Goal: Transaction & Acquisition: Subscribe to service/newsletter

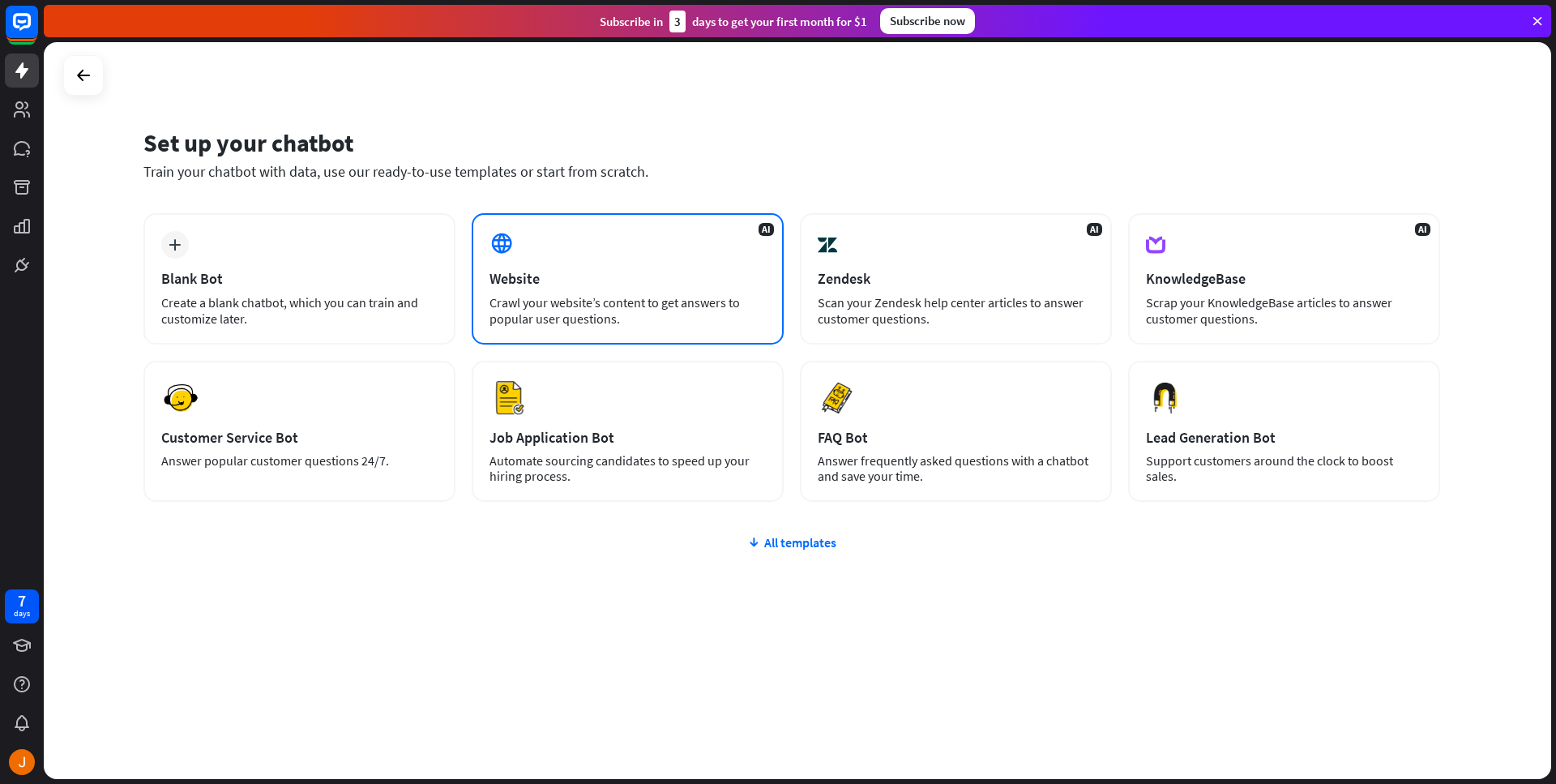
click at [680, 264] on div "AI Website Crawl your website’s content to get answers to popular user question…" at bounding box center [628, 279] width 312 height 131
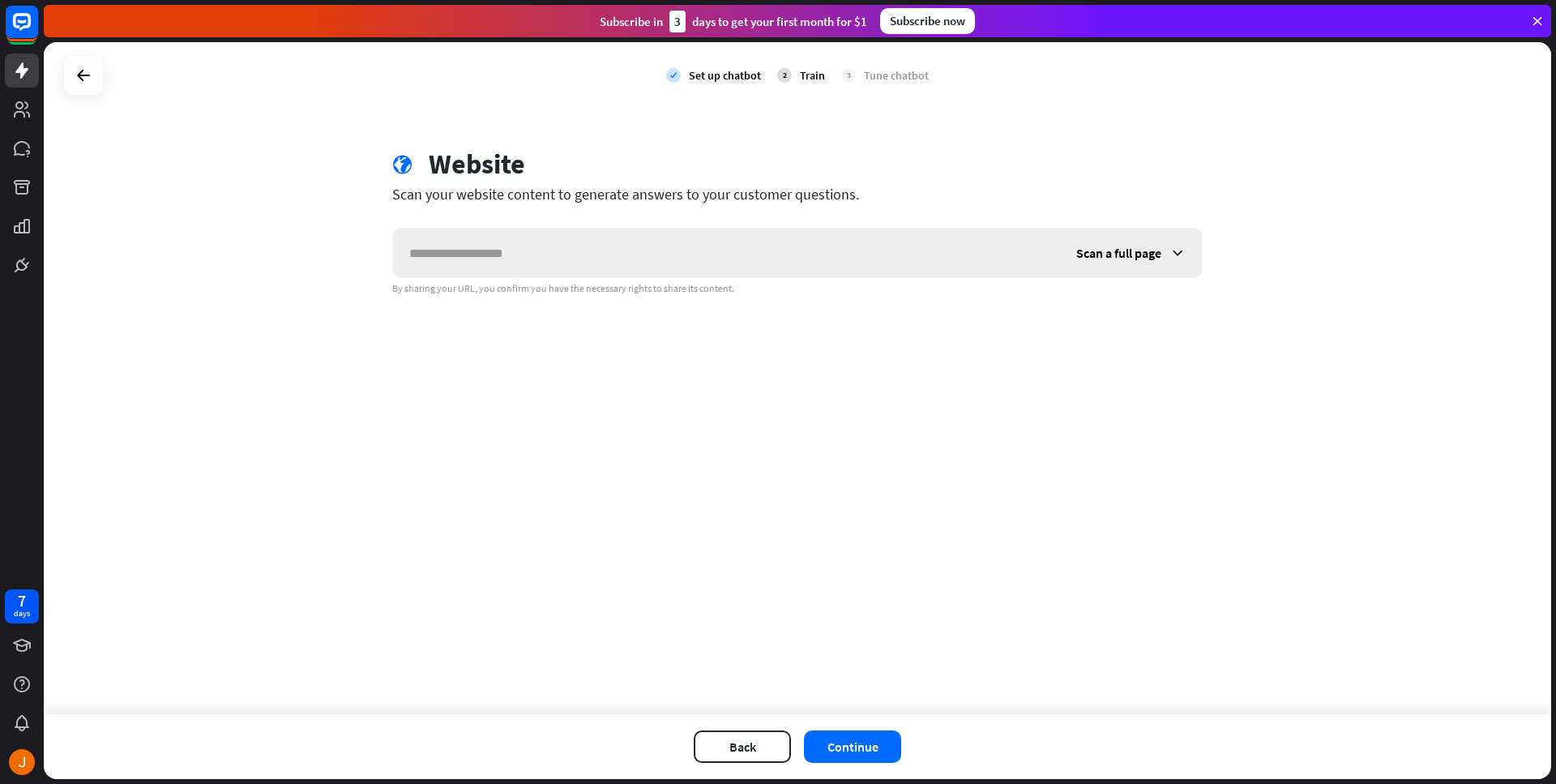
click at [1159, 245] on span "Scan a full page" at bounding box center [1118, 253] width 85 height 16
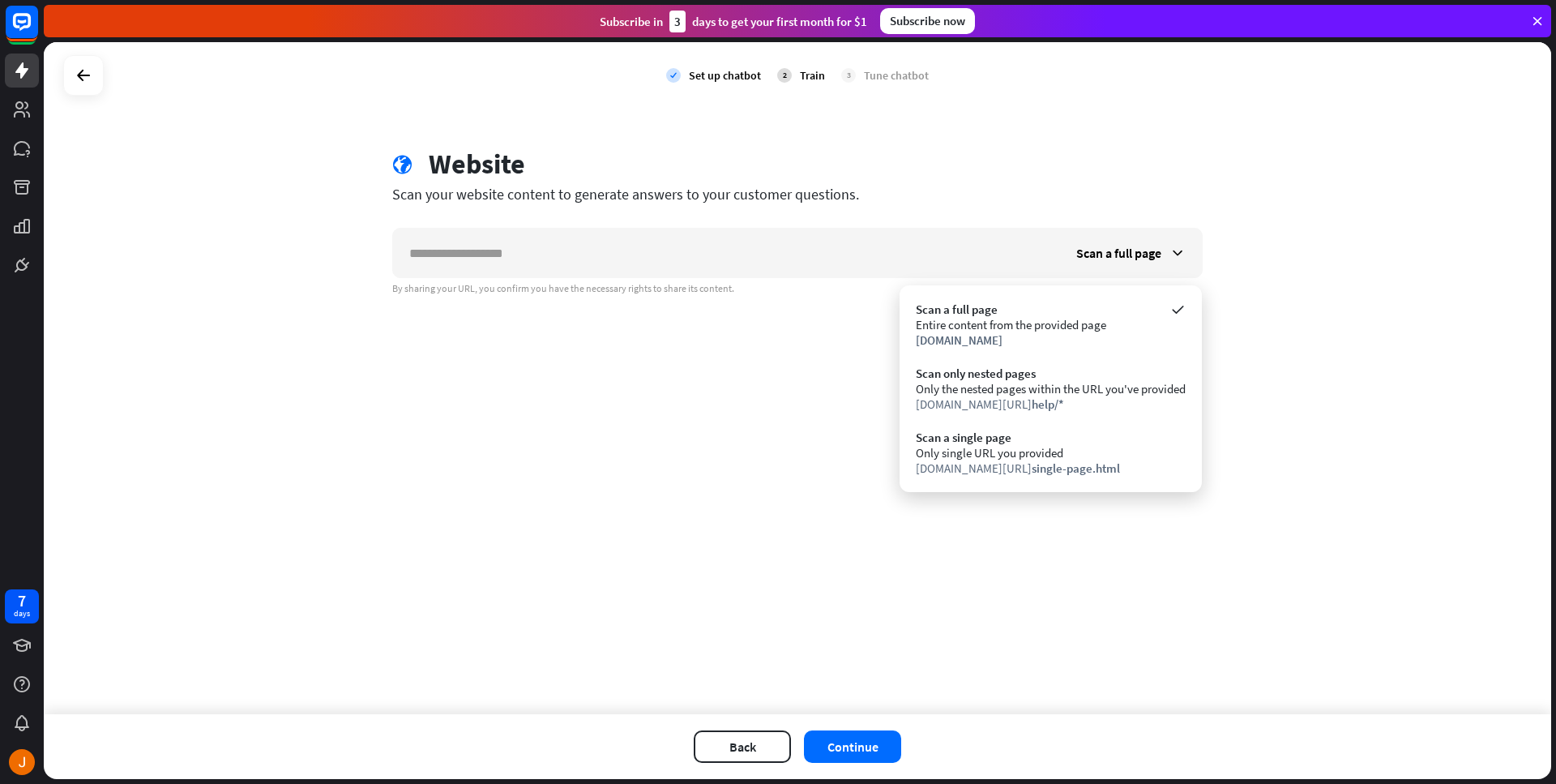
click at [559, 312] on div "check Set up chatbot 2 Train 3 Tune chatbot globe Website Scan your website con…" at bounding box center [798, 378] width 1507 height 672
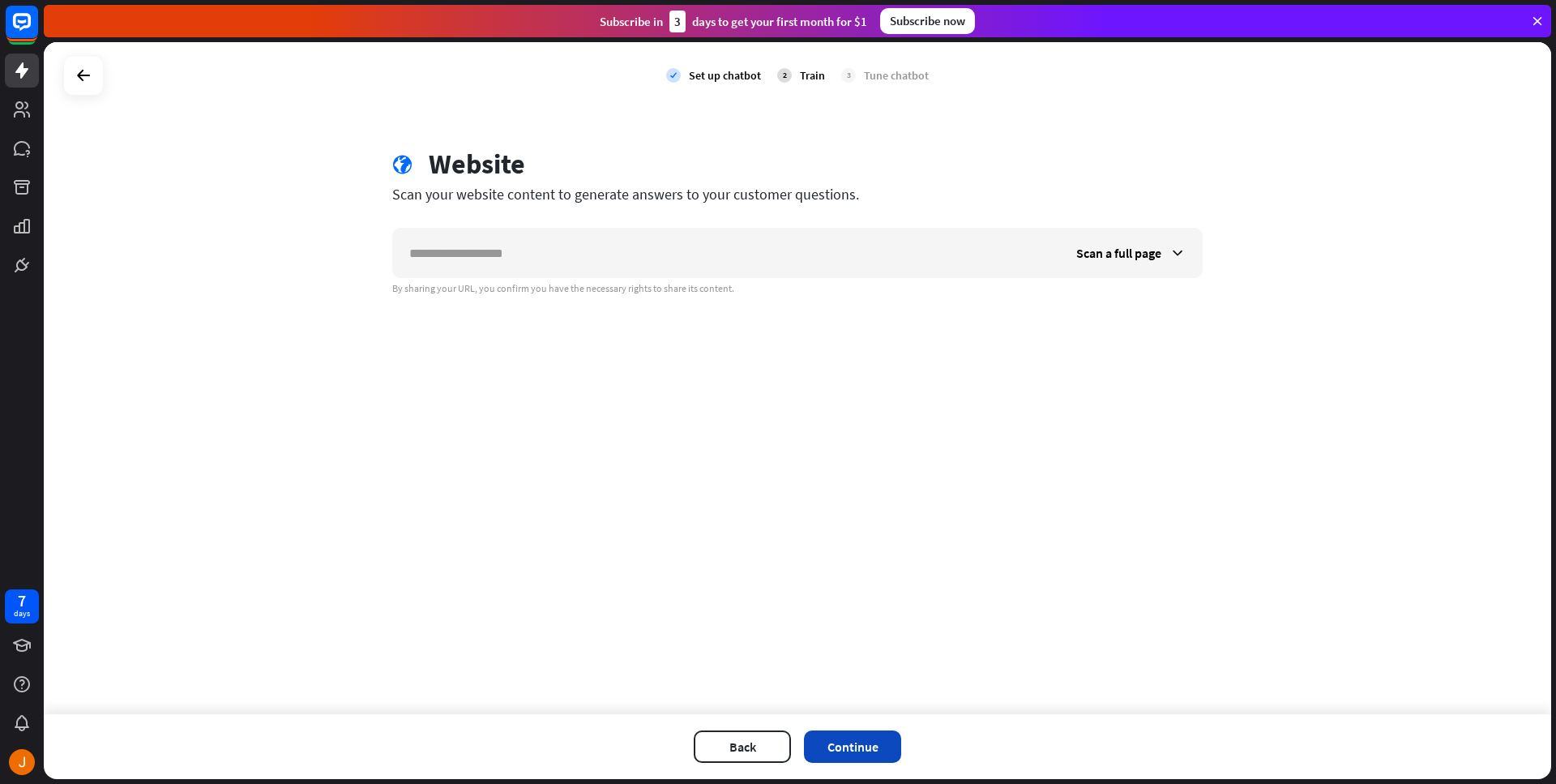
click at [829, 731] on button "Continue" at bounding box center [853, 747] width 98 height 33
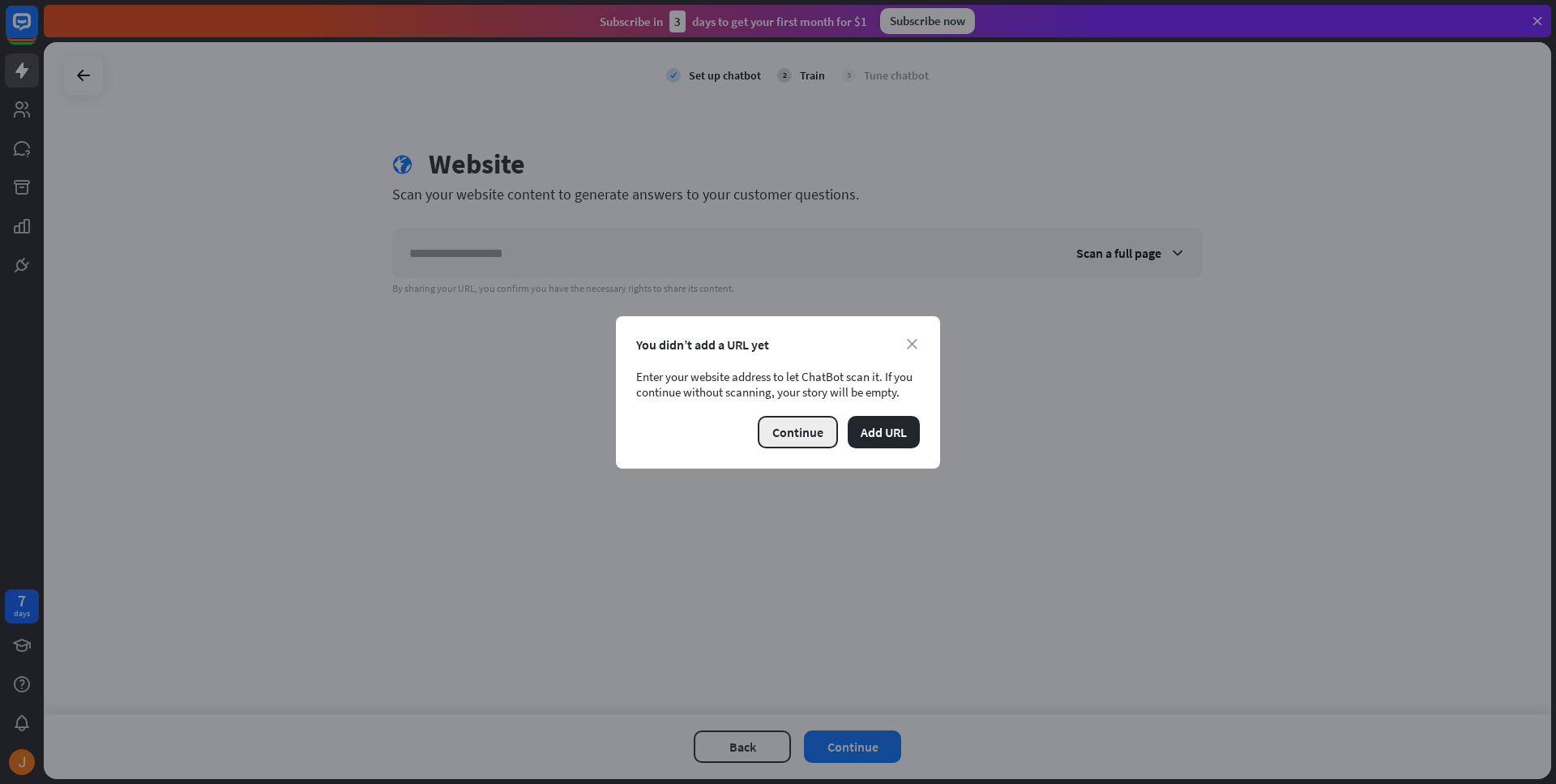
click at [821, 436] on button "Continue" at bounding box center [798, 432] width 80 height 33
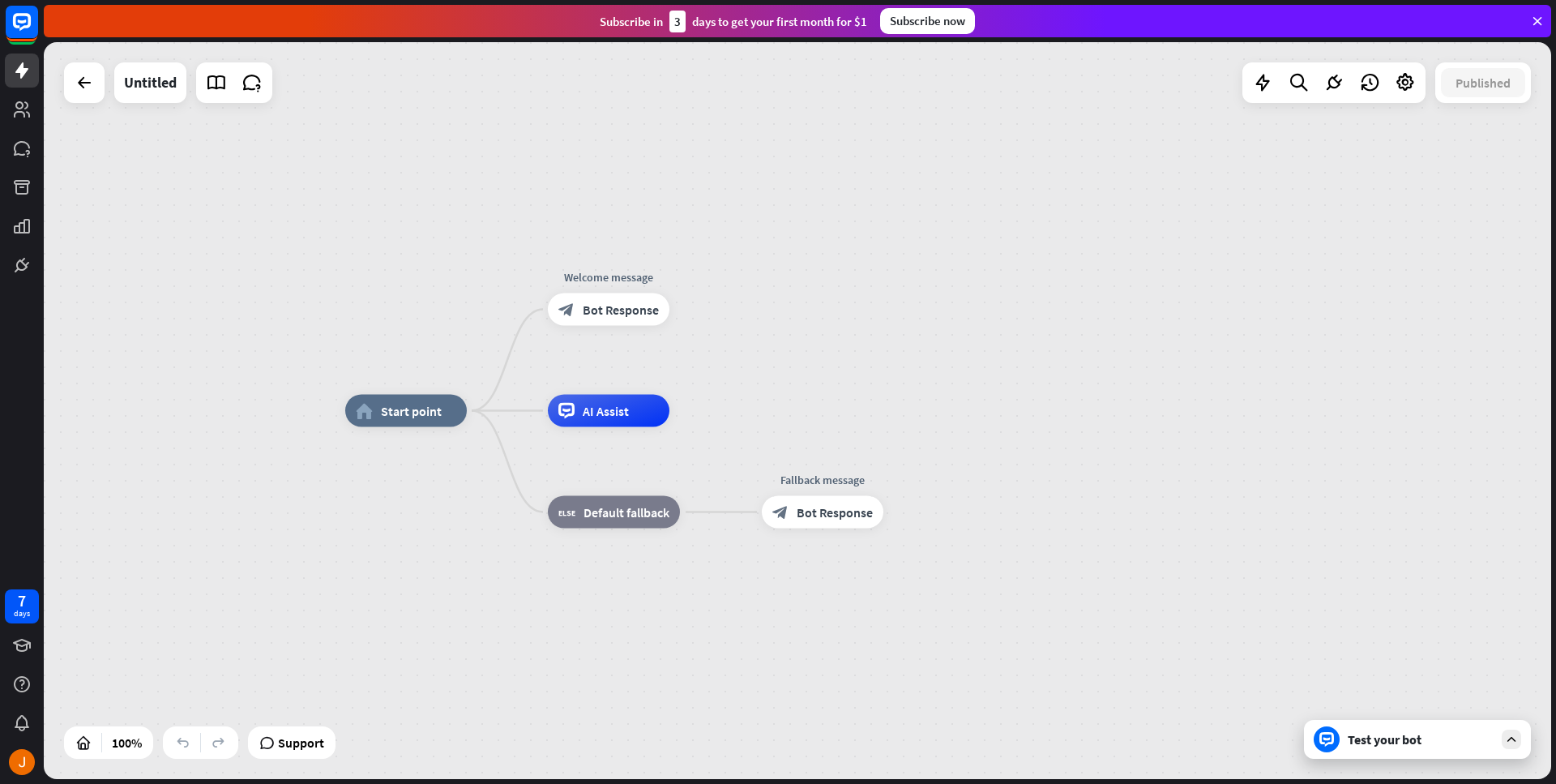
click at [1493, 733] on div "Test your bot" at bounding box center [1421, 739] width 146 height 16
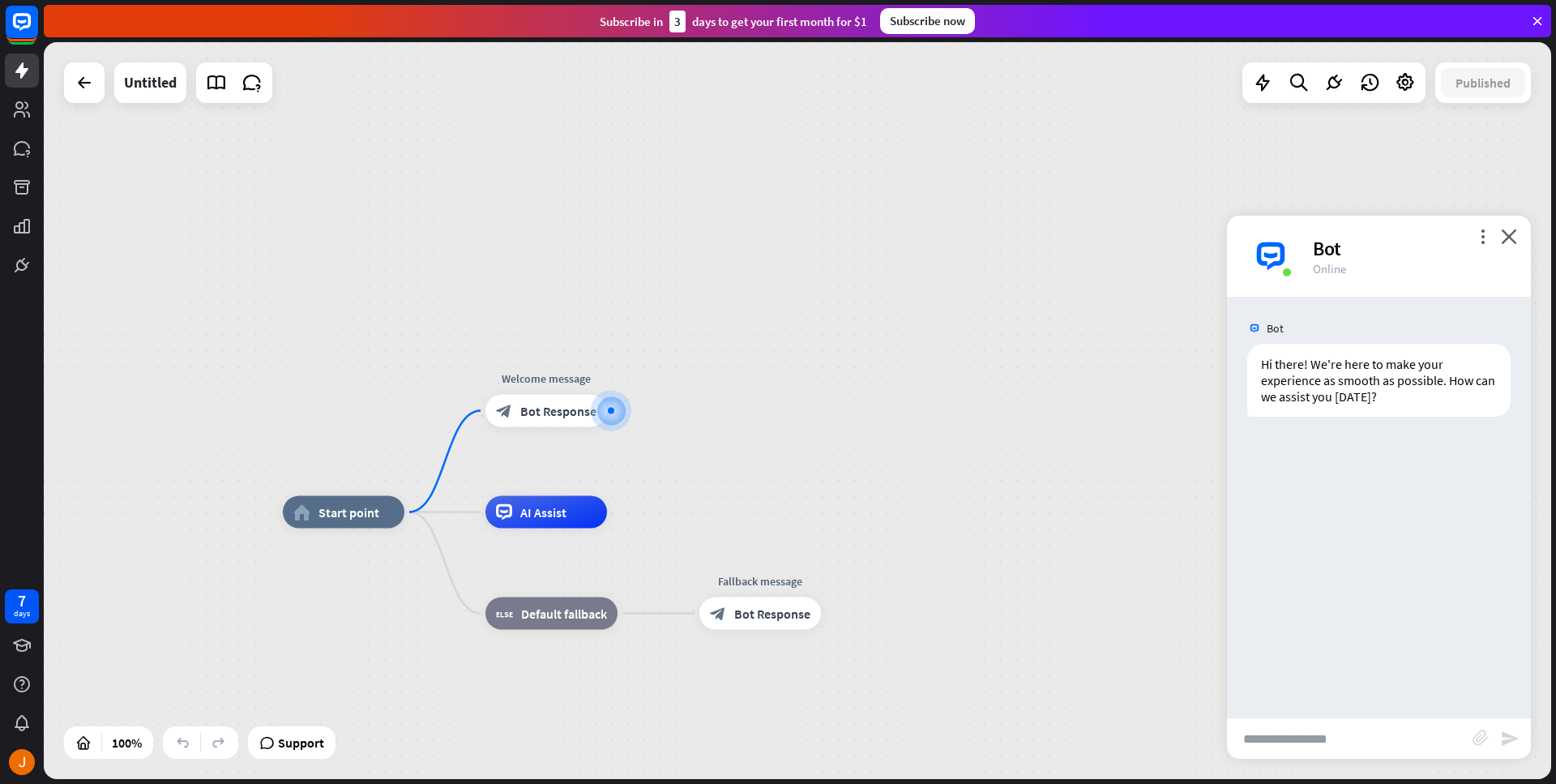
click at [1513, 230] on icon "close" at bounding box center [1509, 236] width 16 height 15
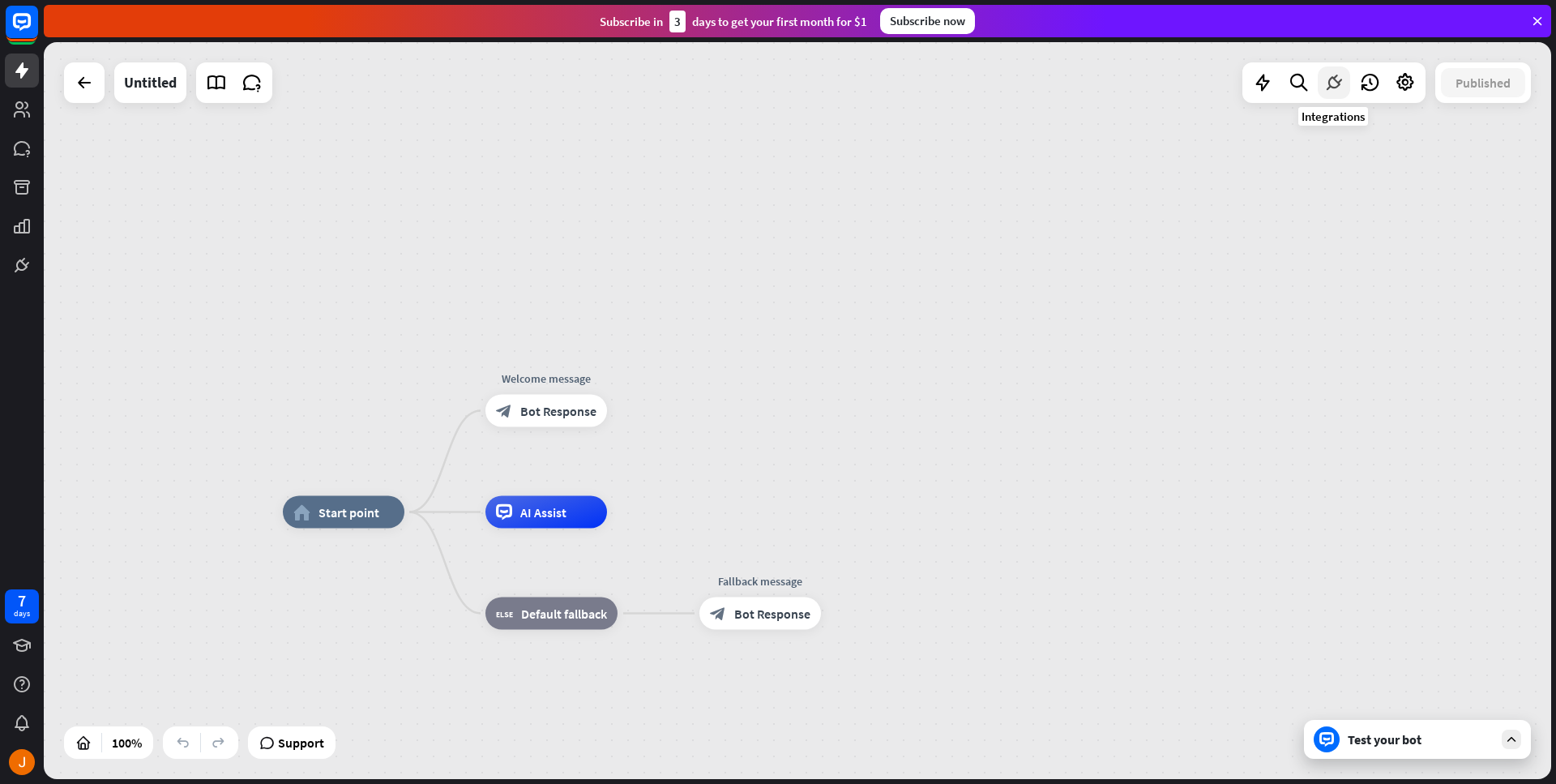
click at [1339, 77] on icon at bounding box center [1334, 82] width 21 height 21
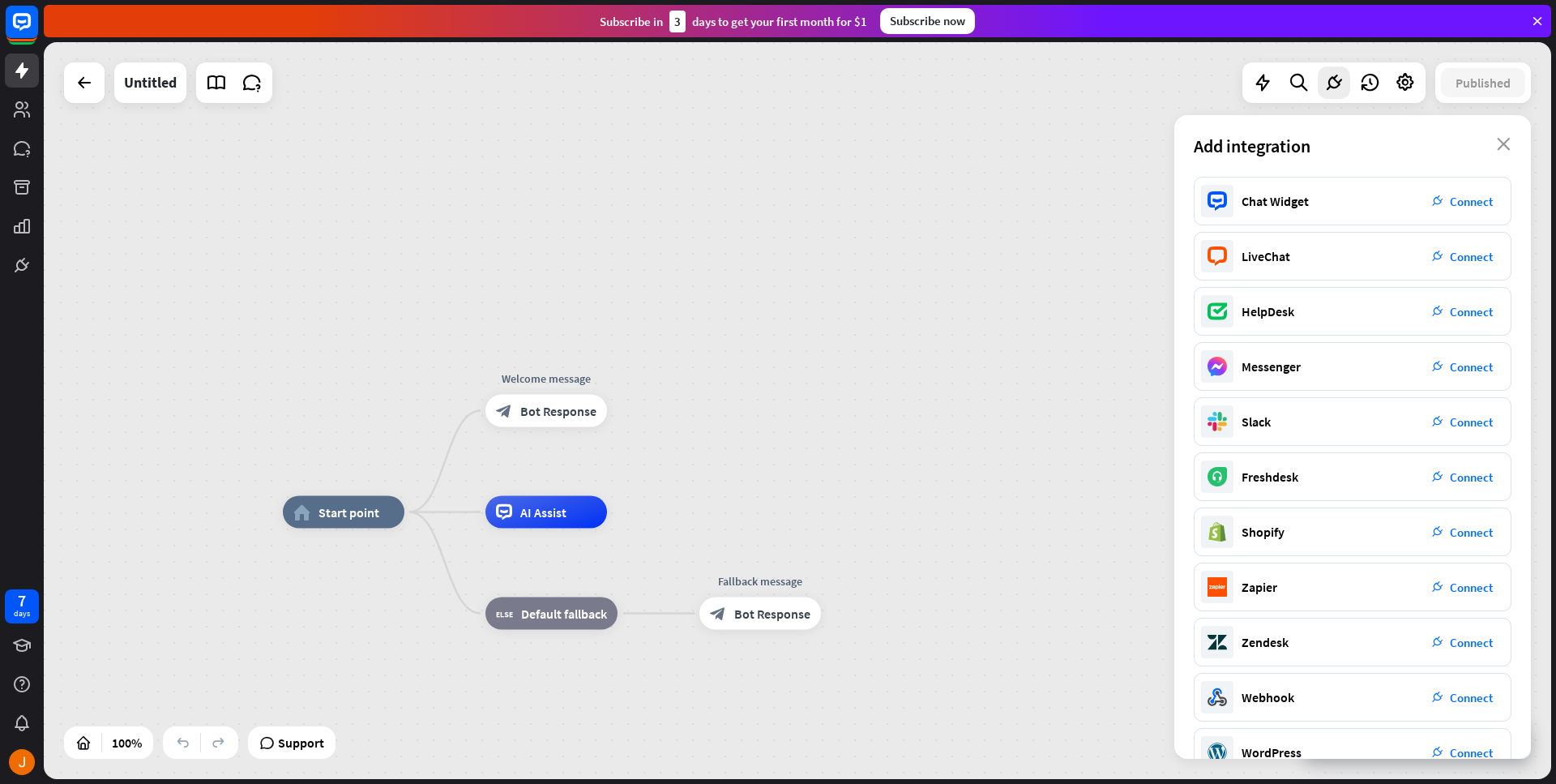
click at [1505, 146] on icon "close" at bounding box center [1503, 145] width 13 height 13
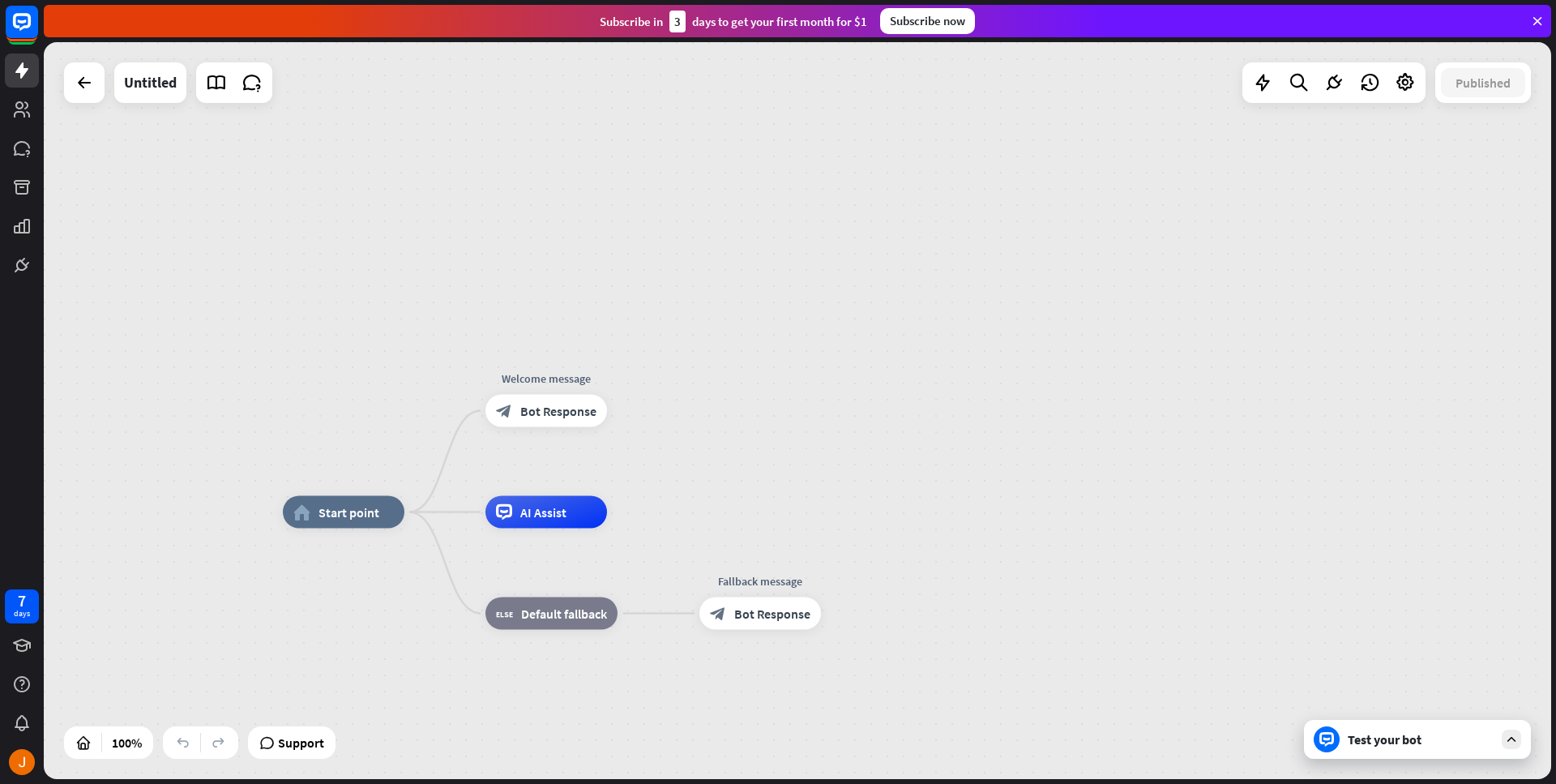
click at [63, 89] on div "home_2 Start point Welcome message block_bot_response Bot Response AI Assist bl…" at bounding box center [798, 410] width 1507 height 736
click at [79, 87] on icon at bounding box center [84, 82] width 19 height 19
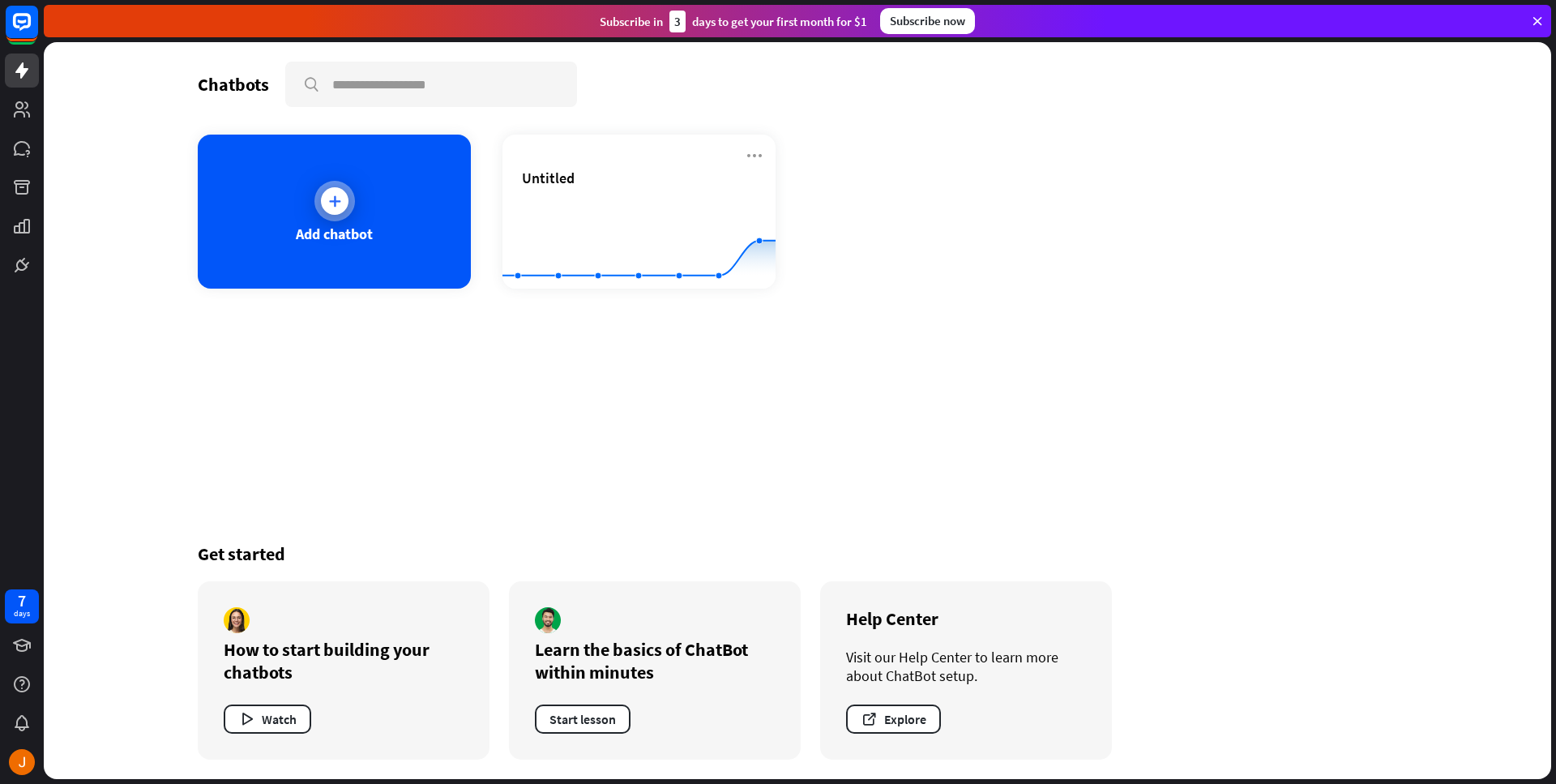
click at [390, 235] on div "Add chatbot" at bounding box center [334, 212] width 273 height 154
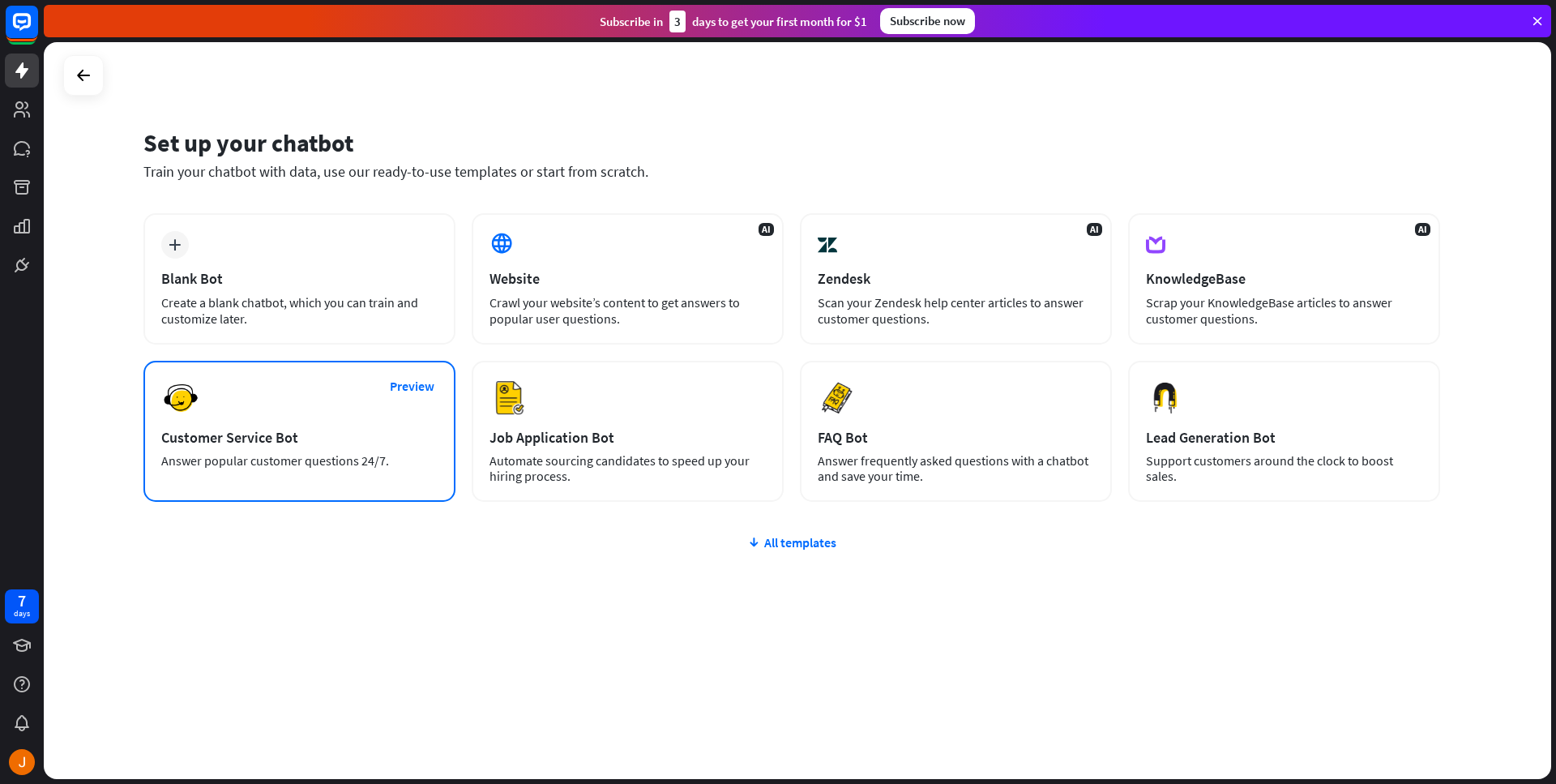
click at [335, 464] on div "Answer popular customer questions 24/7." at bounding box center [299, 460] width 277 height 15
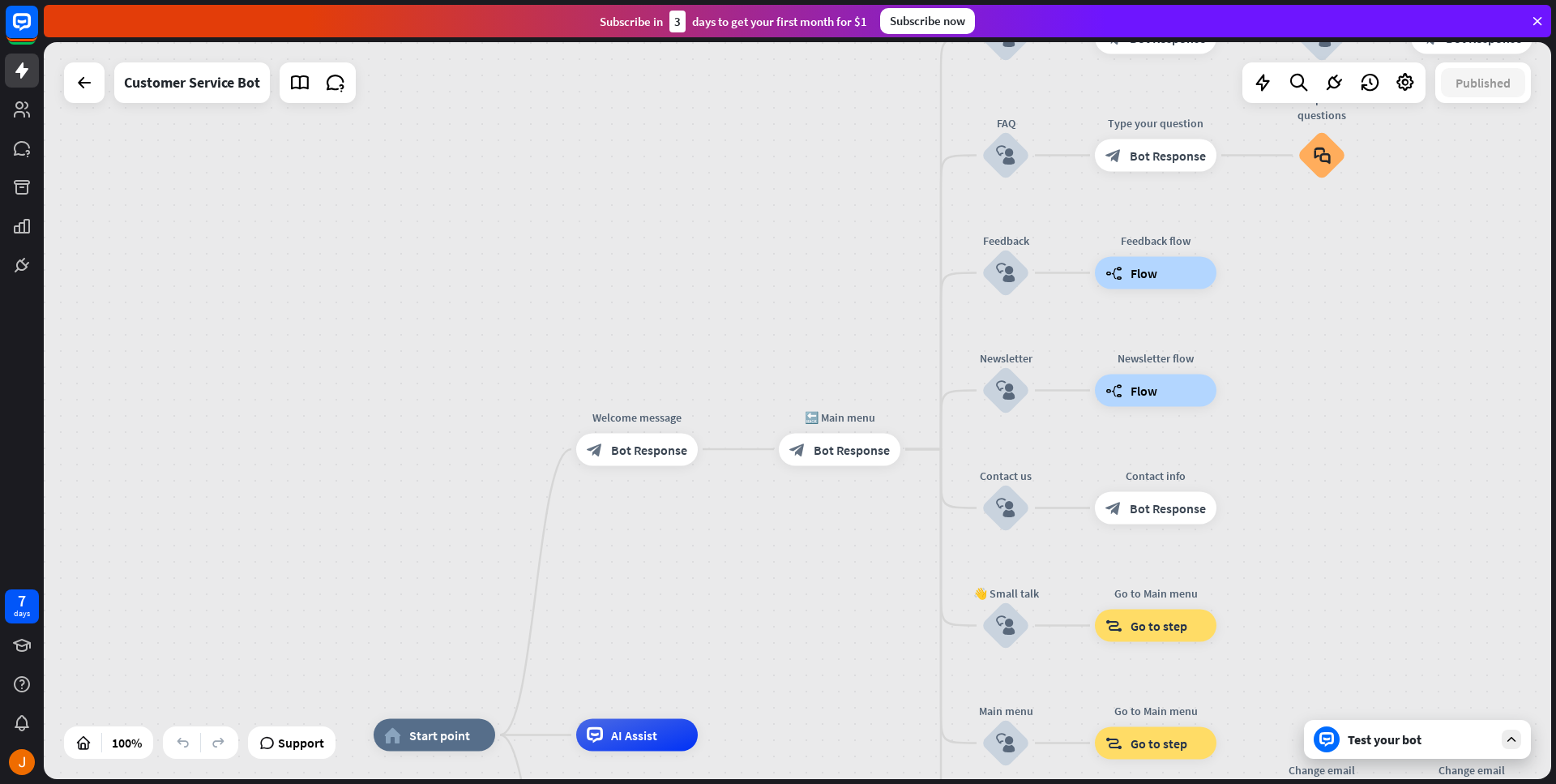
drag, startPoint x: 773, startPoint y: 292, endPoint x: 817, endPoint y: 584, distance: 295.3
click at [815, 583] on div "home_2 Start point Welcome message block_bot_response Bot Response 🔙 Main menu …" at bounding box center [798, 410] width 1507 height 736
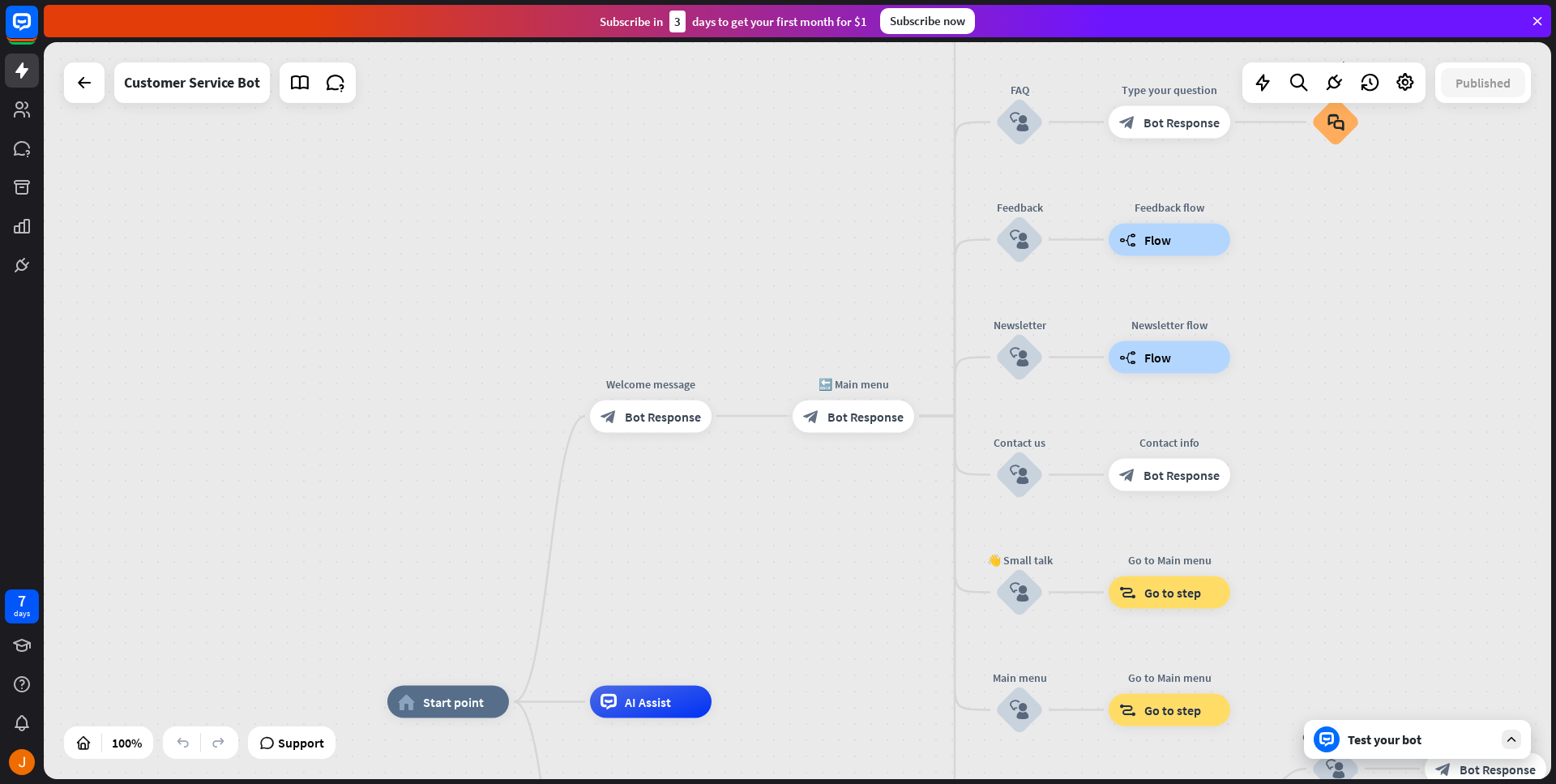
click at [1429, 742] on div "Test your bot" at bounding box center [1421, 739] width 146 height 16
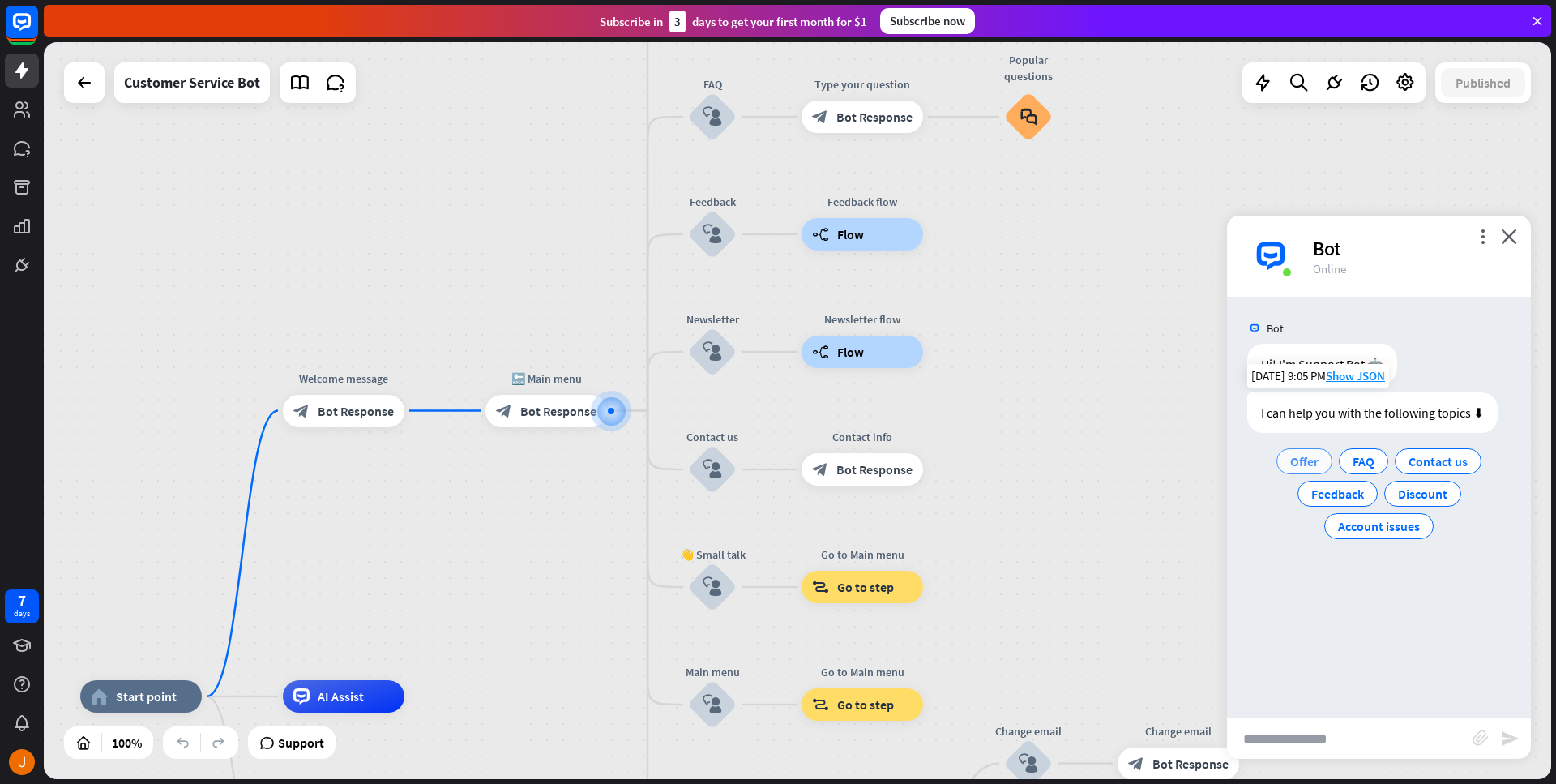
click at [1318, 463] on span "Offer" at bounding box center [1305, 460] width 29 height 16
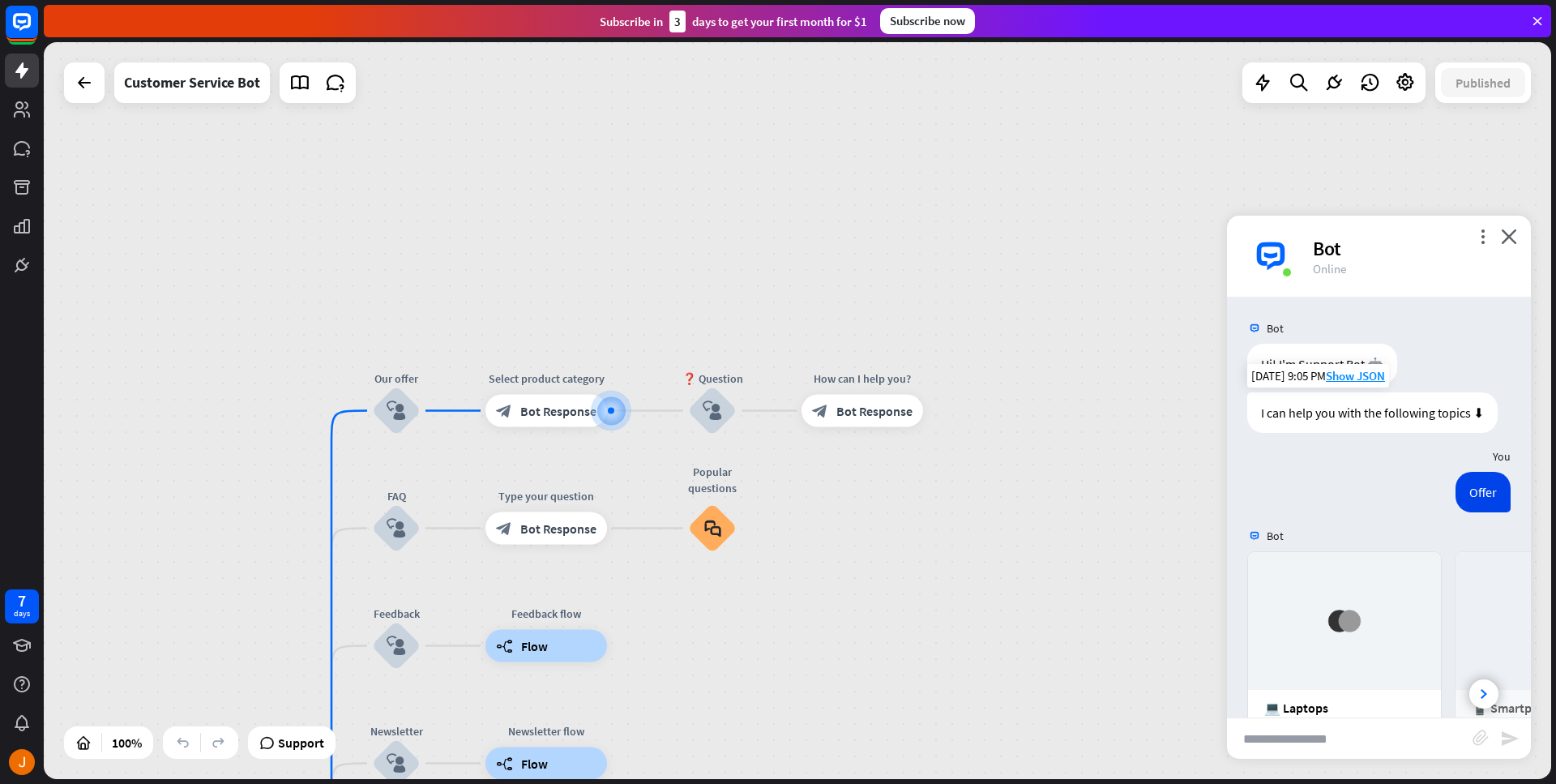
scroll to position [215, 0]
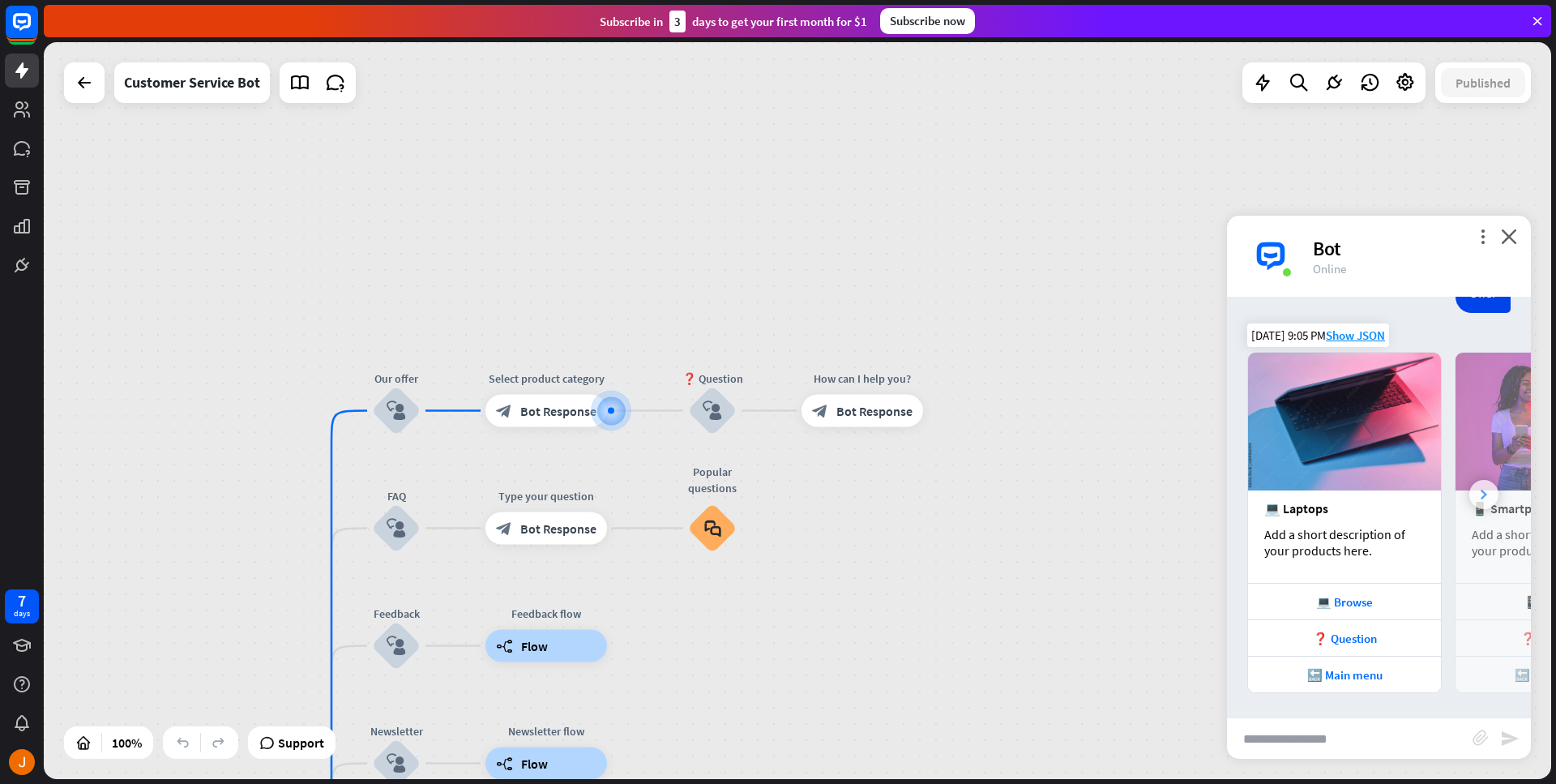
click at [1470, 494] on div at bounding box center [1484, 494] width 29 height 29
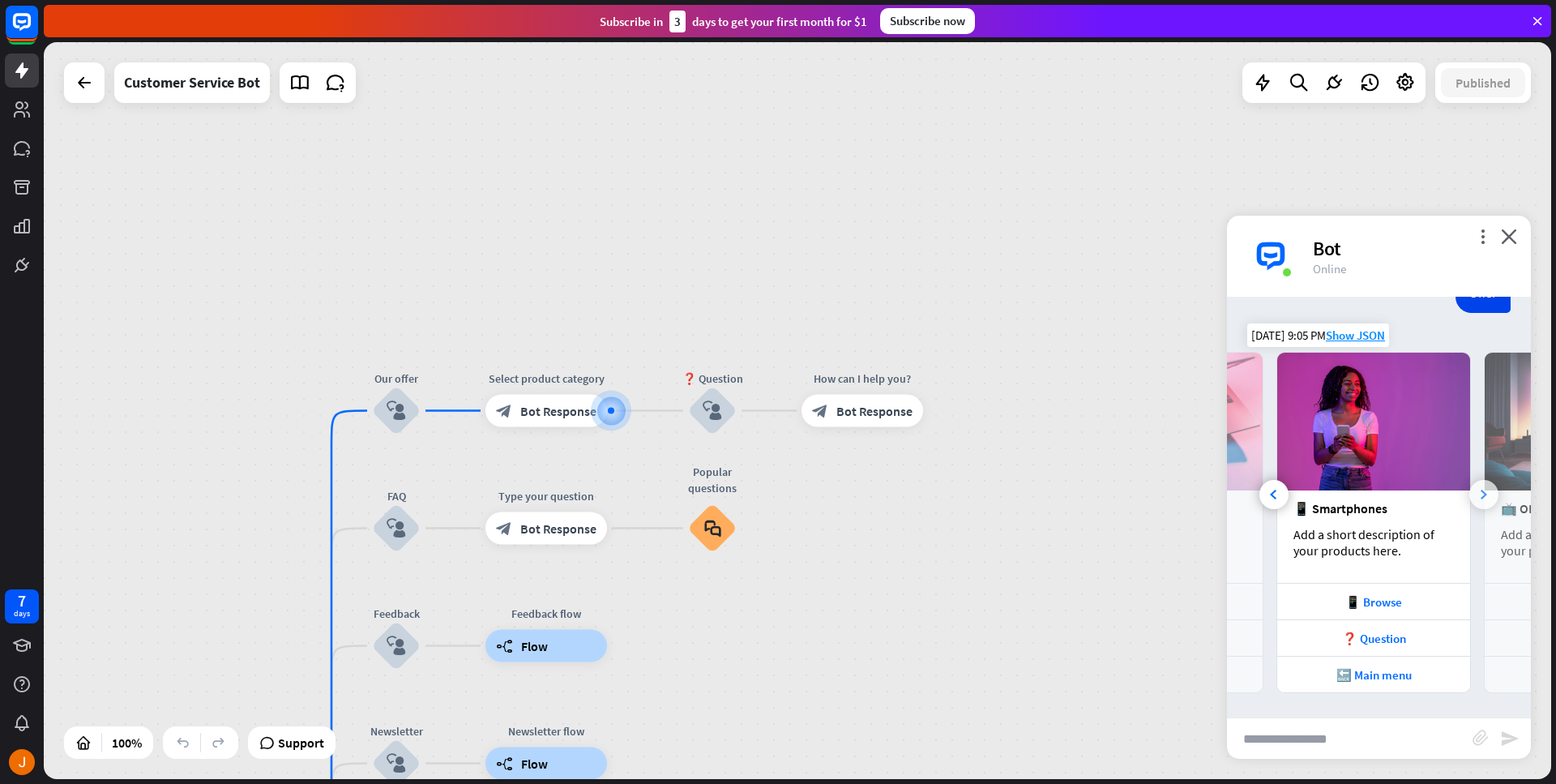
scroll to position [0, 178]
click at [1410, 634] on div "❓ Question" at bounding box center [1374, 638] width 177 height 15
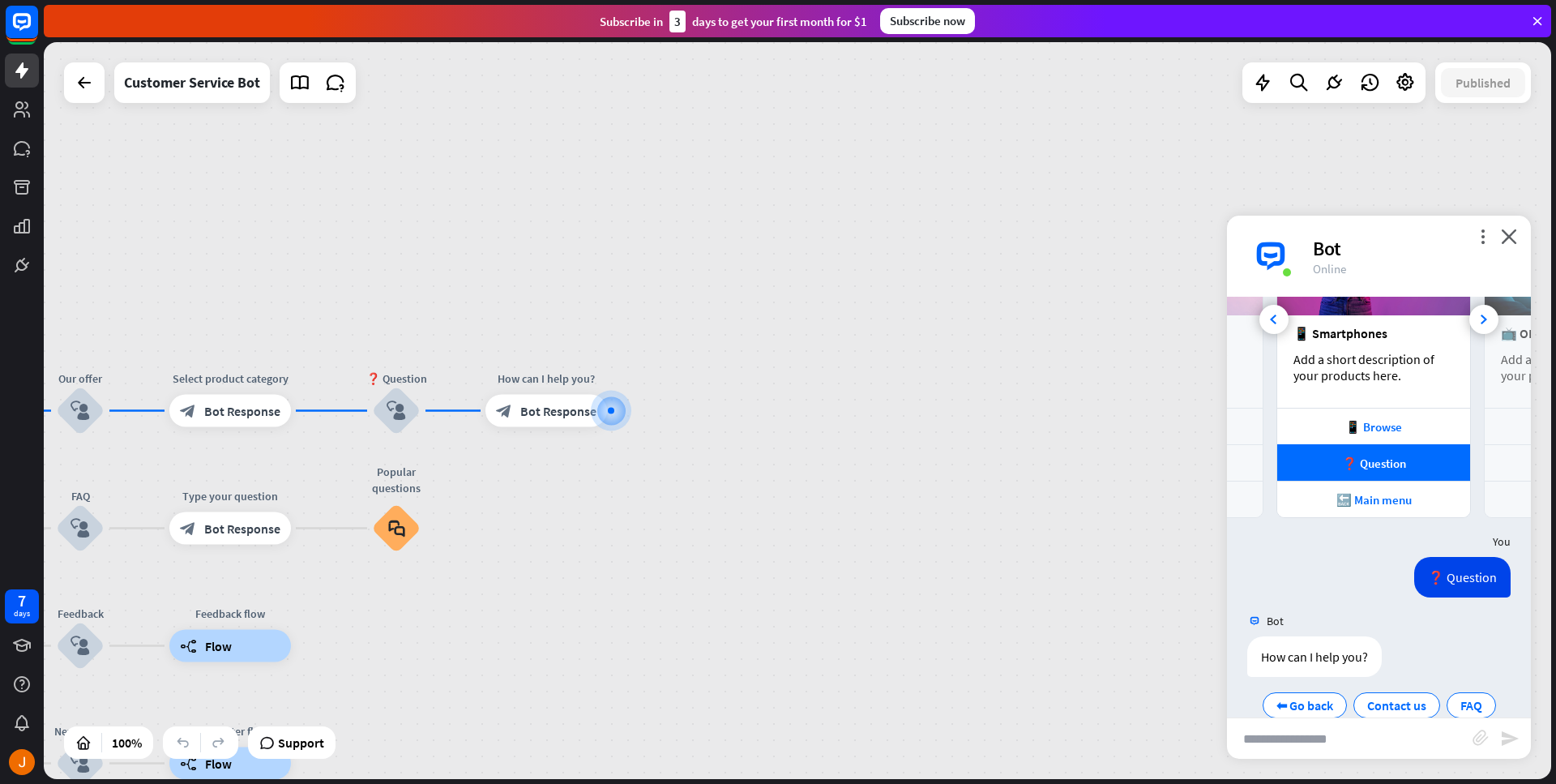
scroll to position [419, 0]
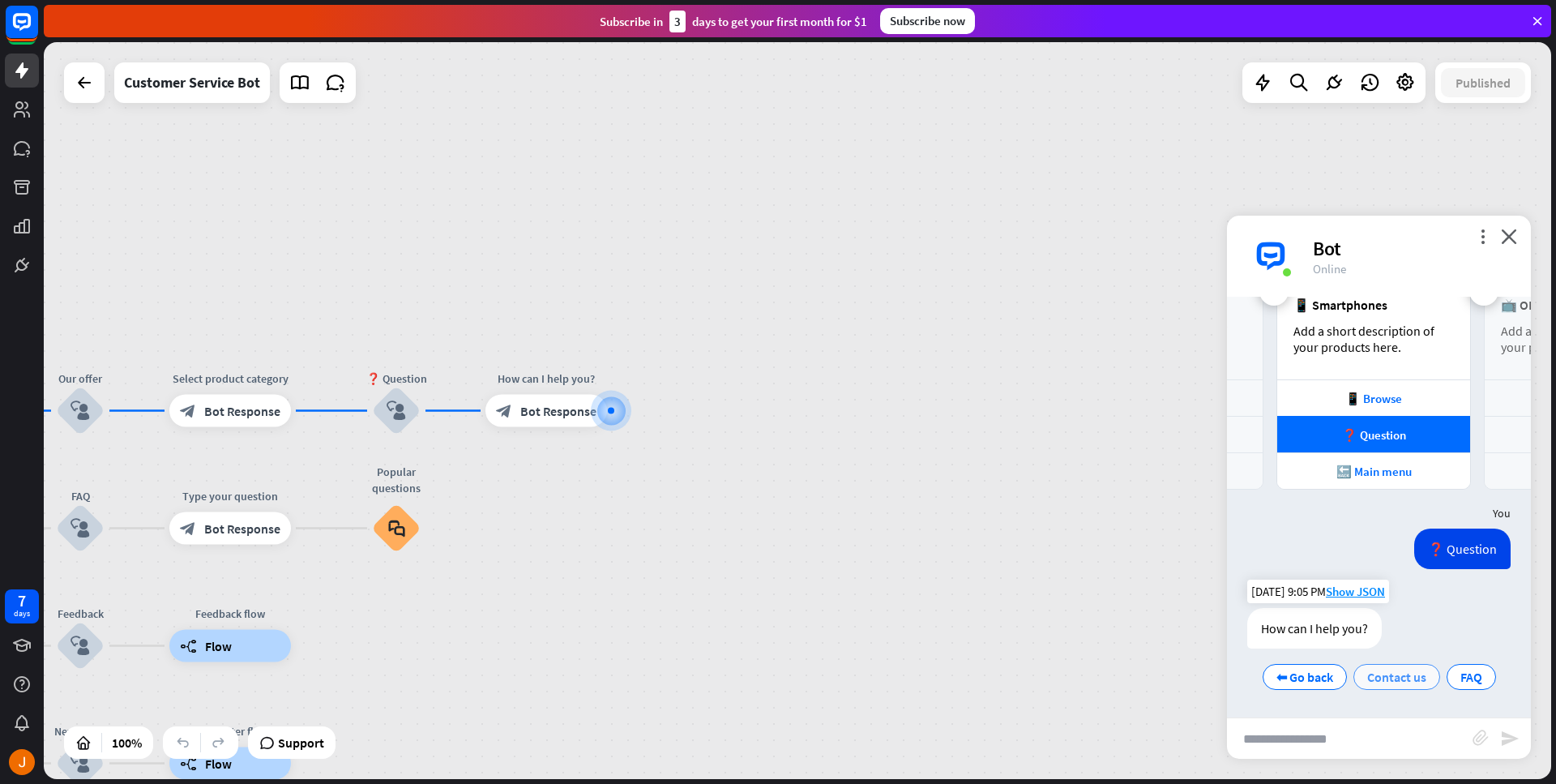
click at [1401, 679] on span "Contact us" at bounding box center [1397, 676] width 59 height 16
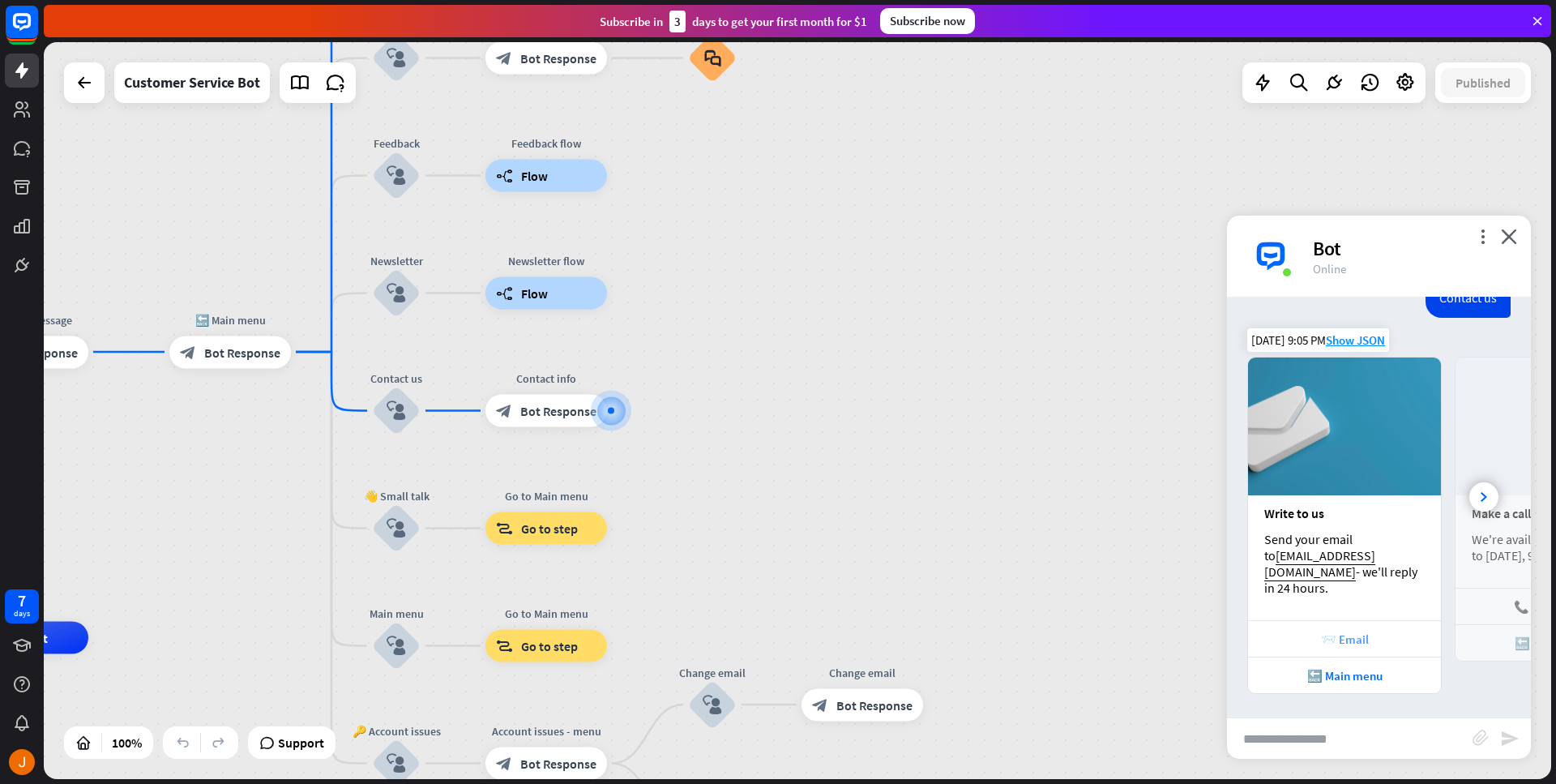
scroll to position [814, 0]
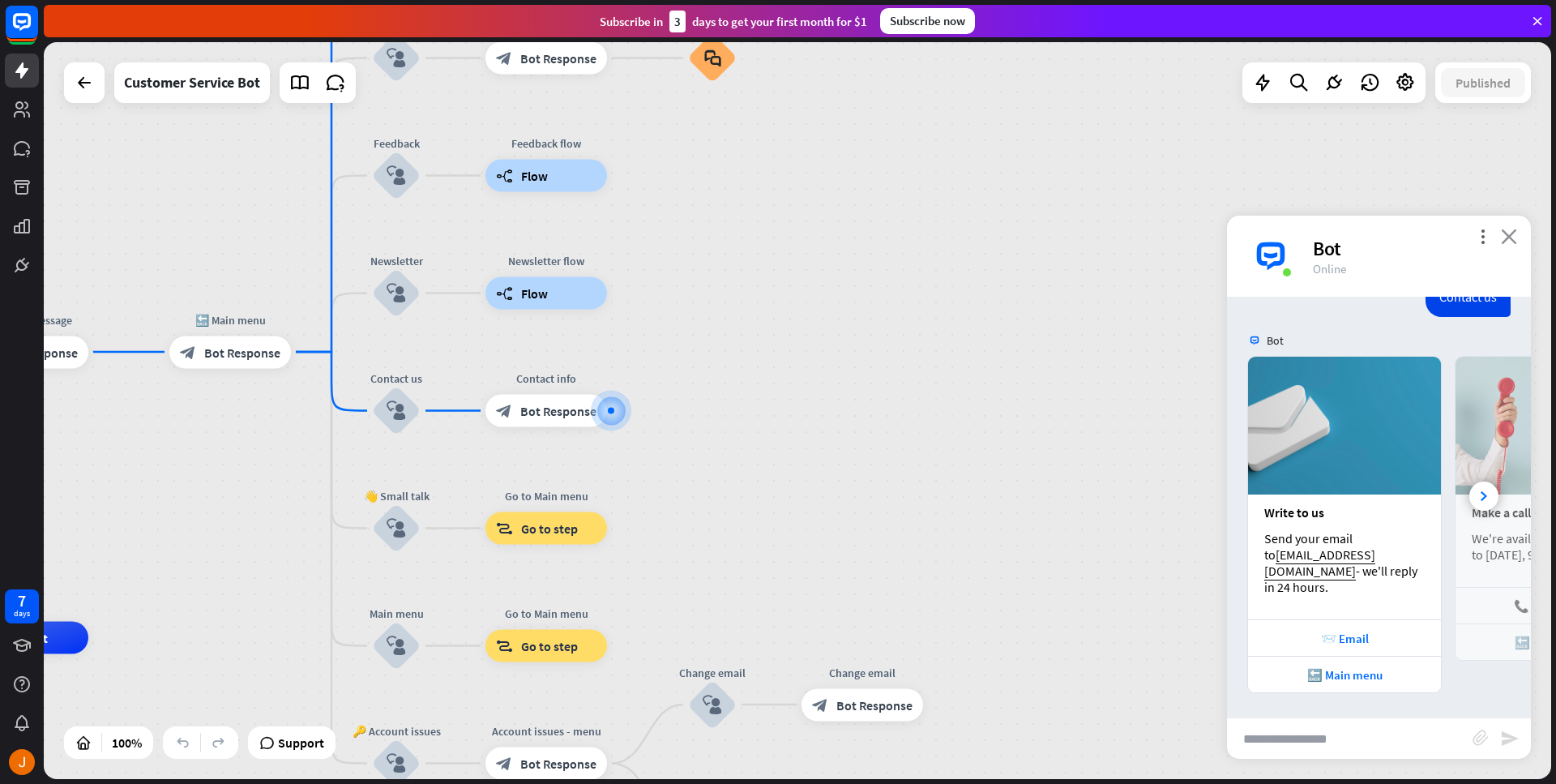
click at [1507, 232] on icon "close" at bounding box center [1509, 236] width 16 height 15
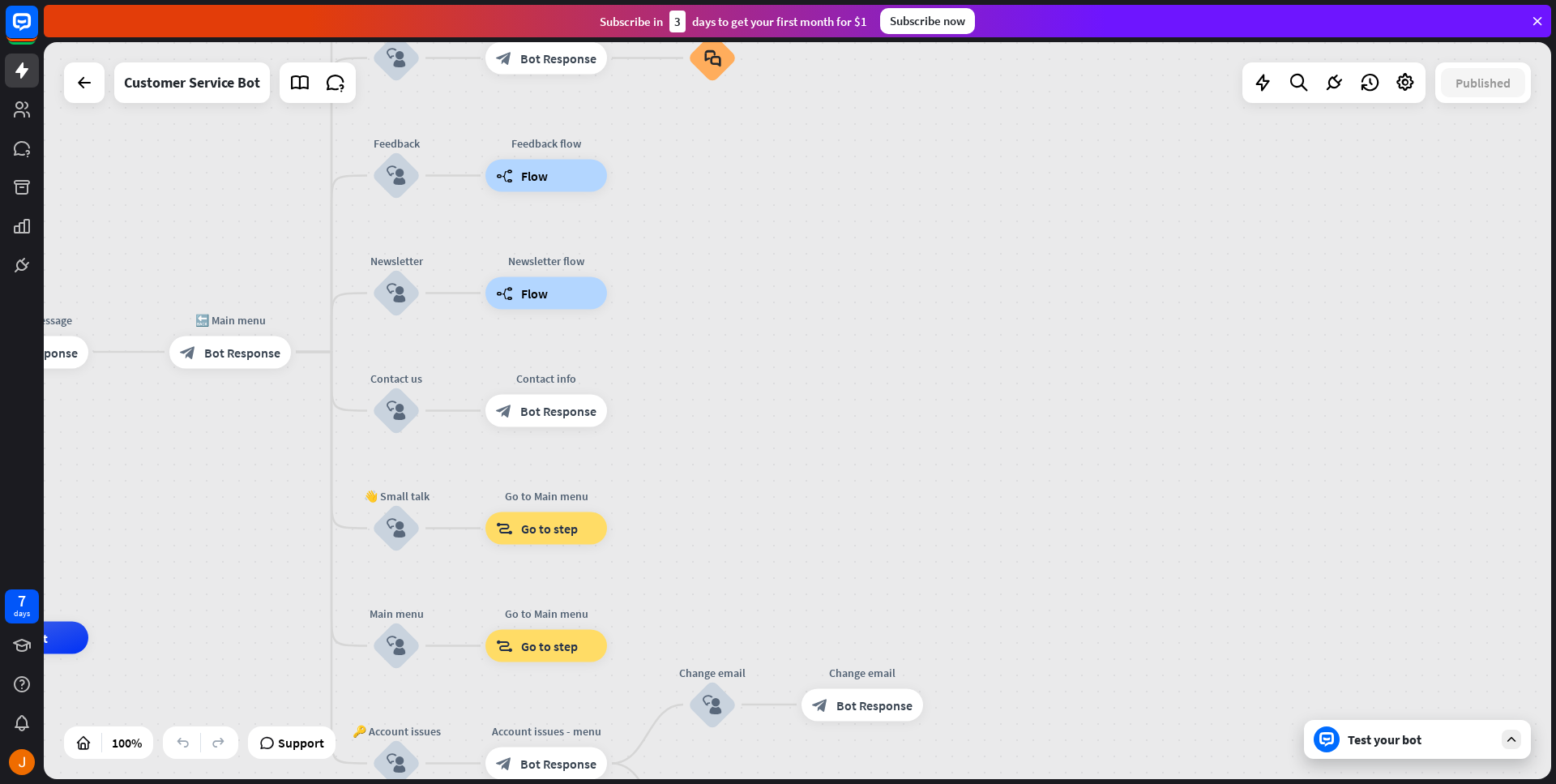
click at [919, 24] on div "Subscribe now" at bounding box center [927, 20] width 95 height 26
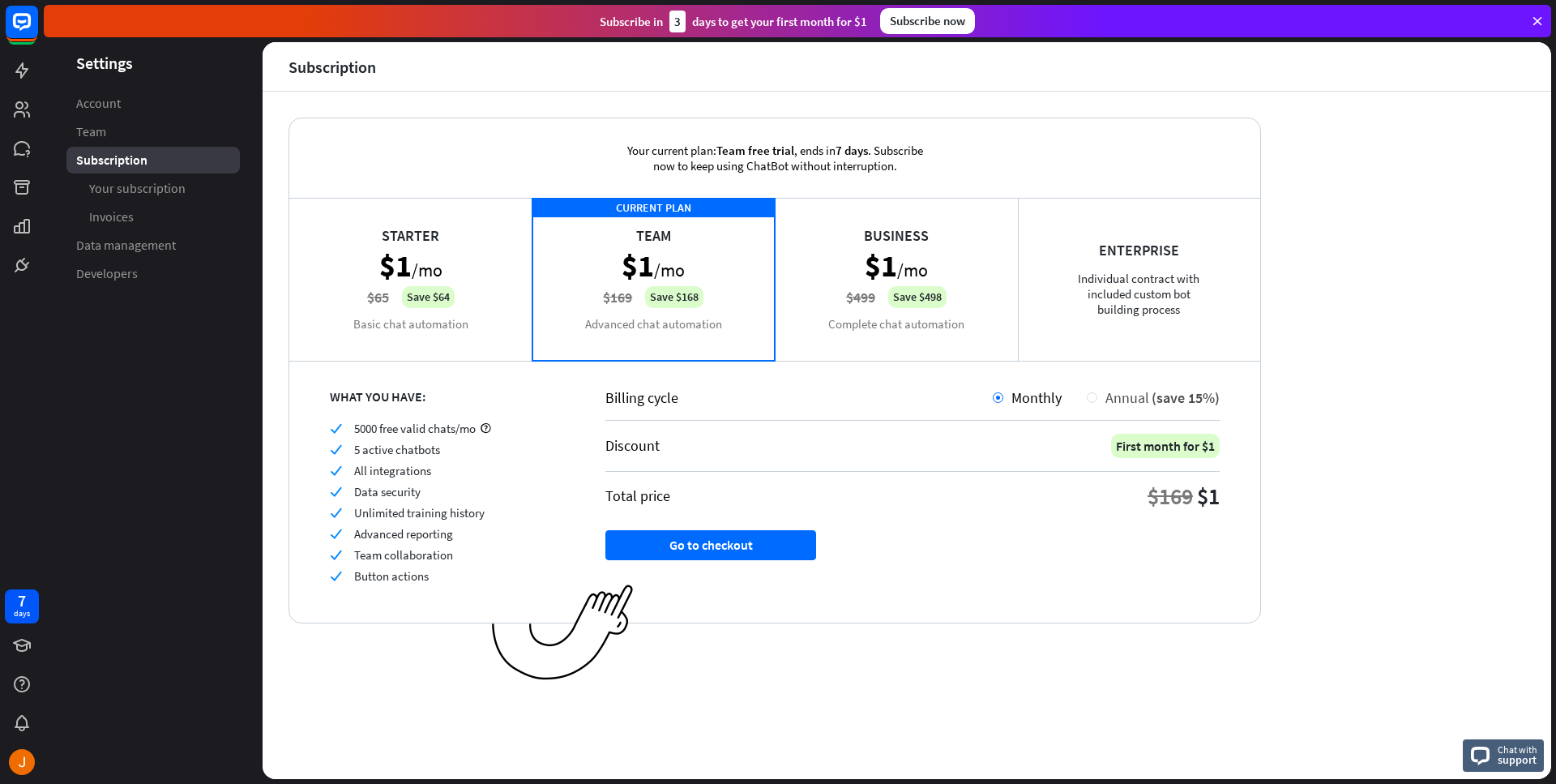
click at [1098, 401] on div "Annual (save 15%)" at bounding box center [1159, 396] width 123 height 18
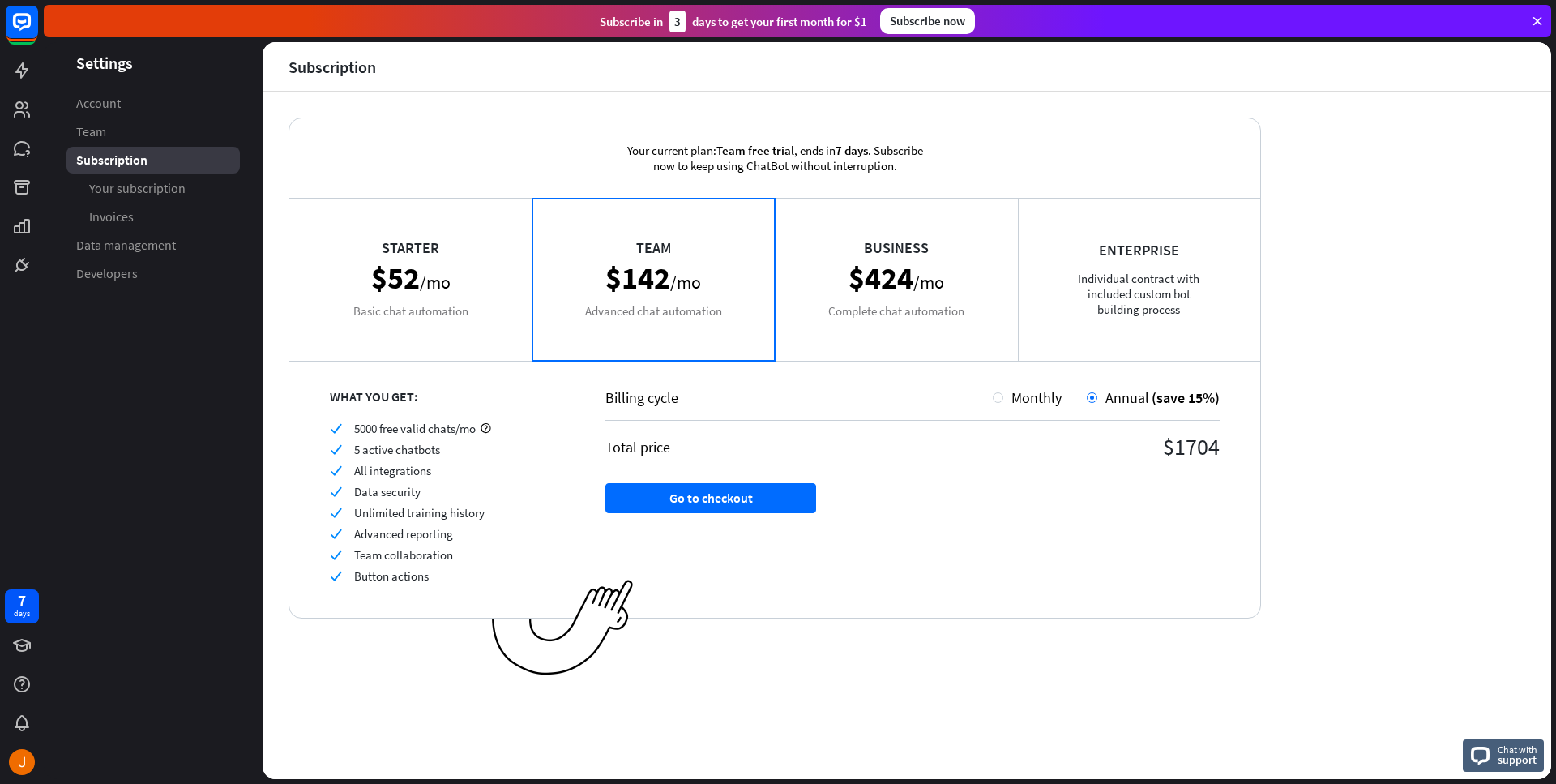
click at [532, 296] on div "Team $142 /mo Advanced chat automation" at bounding box center [654, 279] width 243 height 162
click at [484, 277] on div "Starter $52 /mo Basic chat automation" at bounding box center [411, 279] width 243 height 162
